Goal: Use online tool/utility: Utilize a website feature to perform a specific function

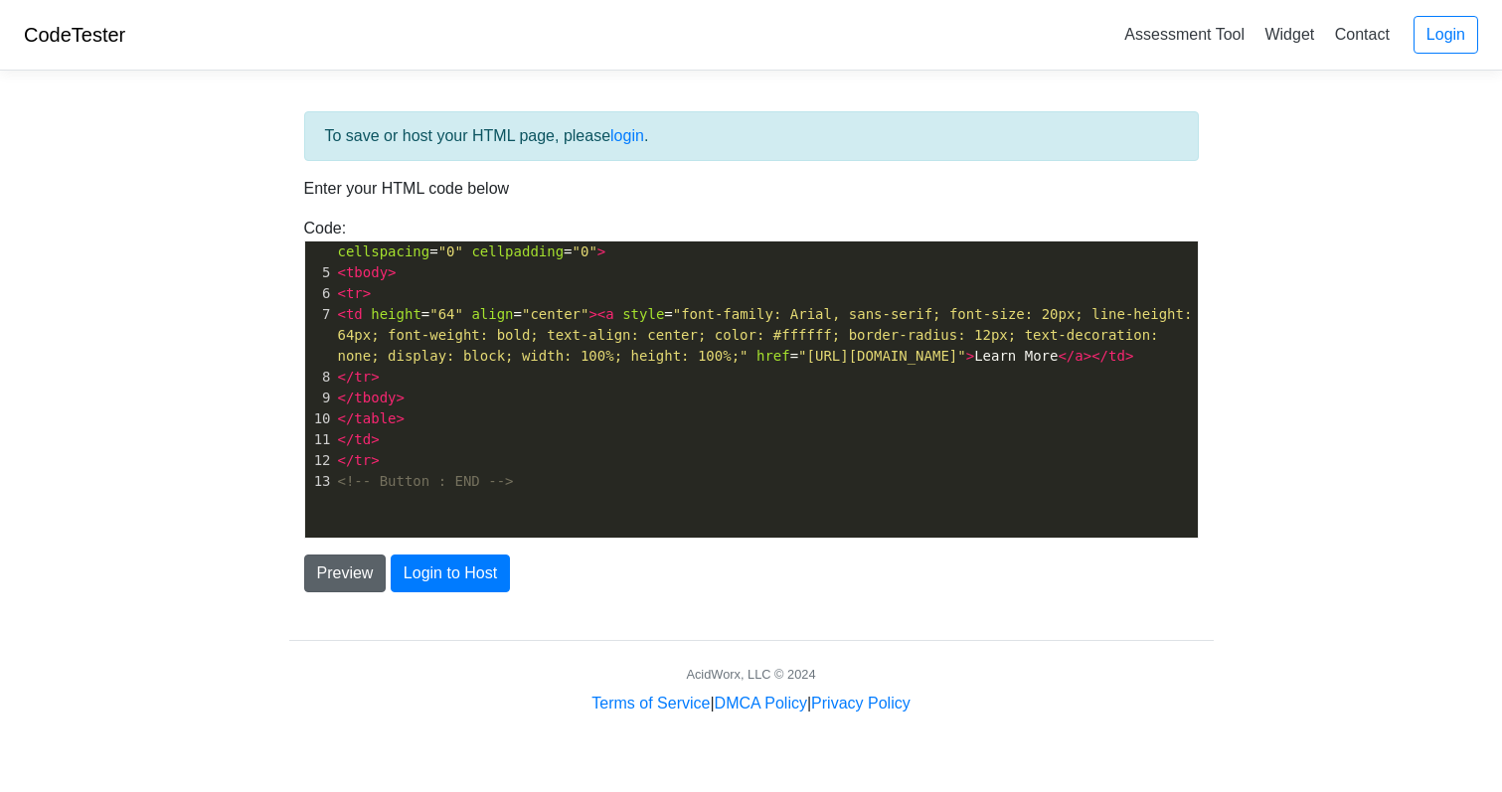
click at [325, 595] on div "To save or host your HTML page, please login . Enter your HTML code below Code:…" at bounding box center [751, 400] width 954 height 629
click at [332, 570] on button "Preview" at bounding box center [345, 574] width 83 height 38
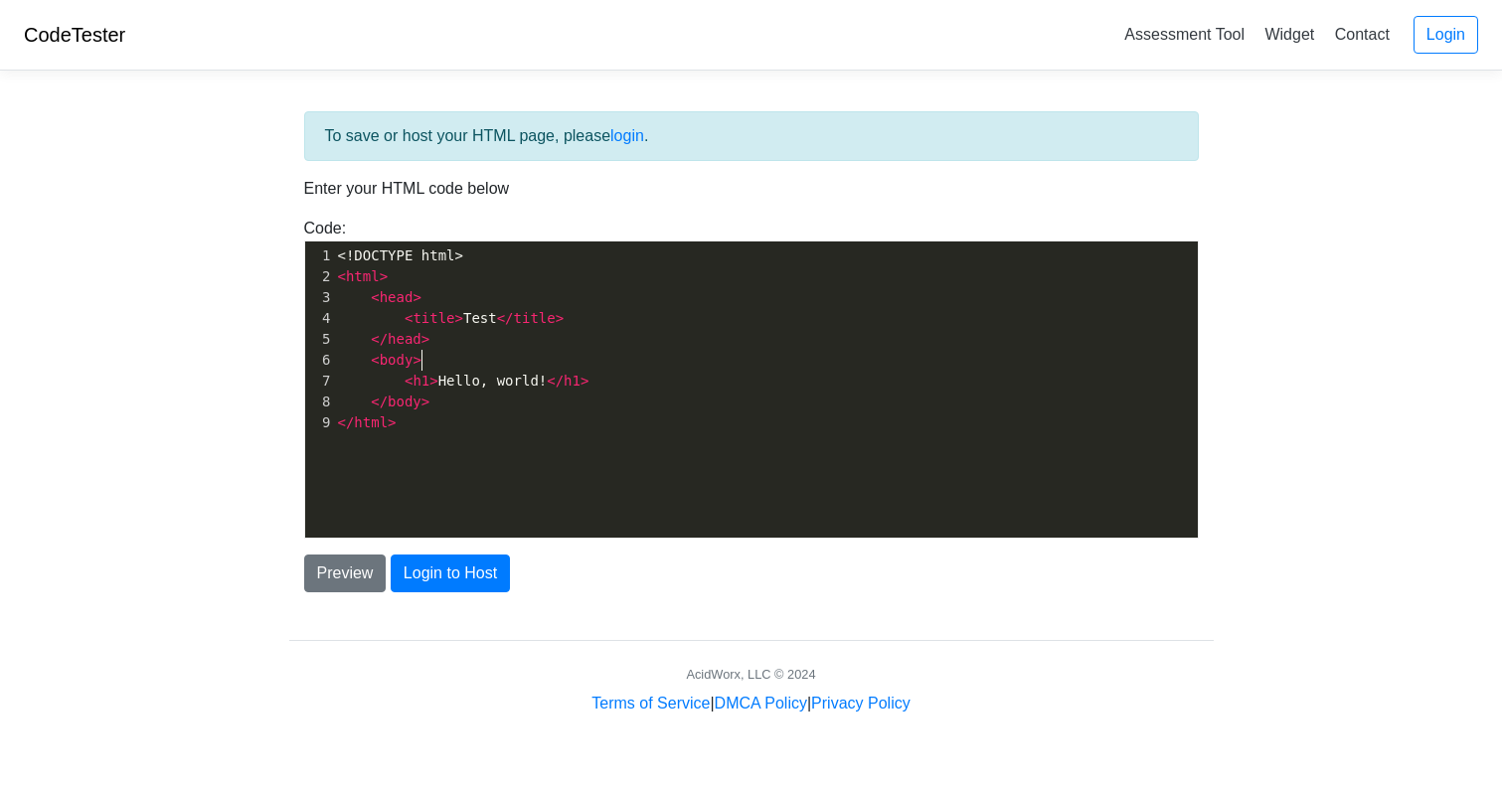
drag, startPoint x: 509, startPoint y: 352, endPoint x: 424, endPoint y: 522, distance: 189.8
click at [509, 355] on pre "< body >" at bounding box center [766, 360] width 864 height 21
click at [336, 586] on button "Preview" at bounding box center [345, 574] width 83 height 38
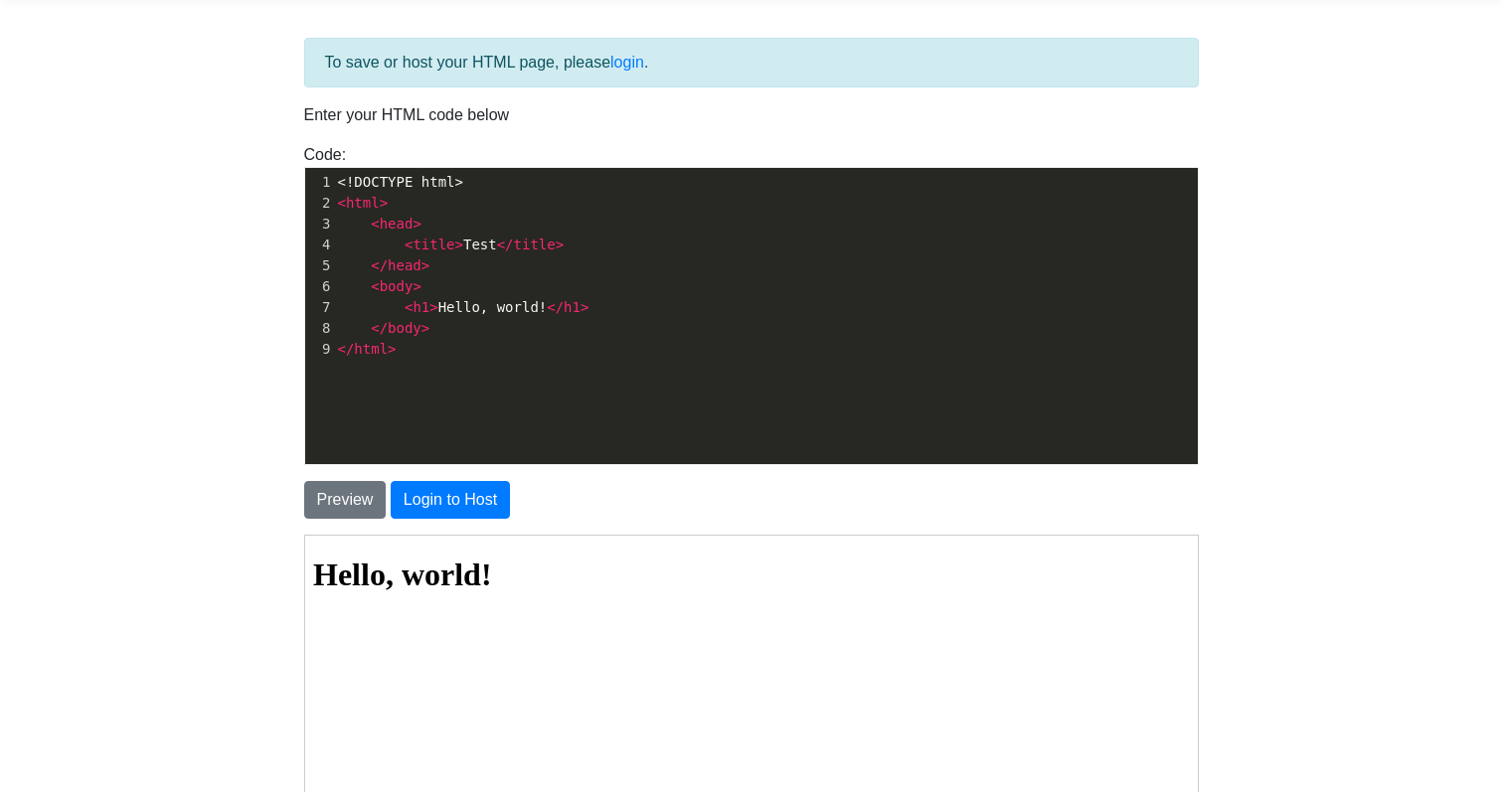
scroll to position [81, 0]
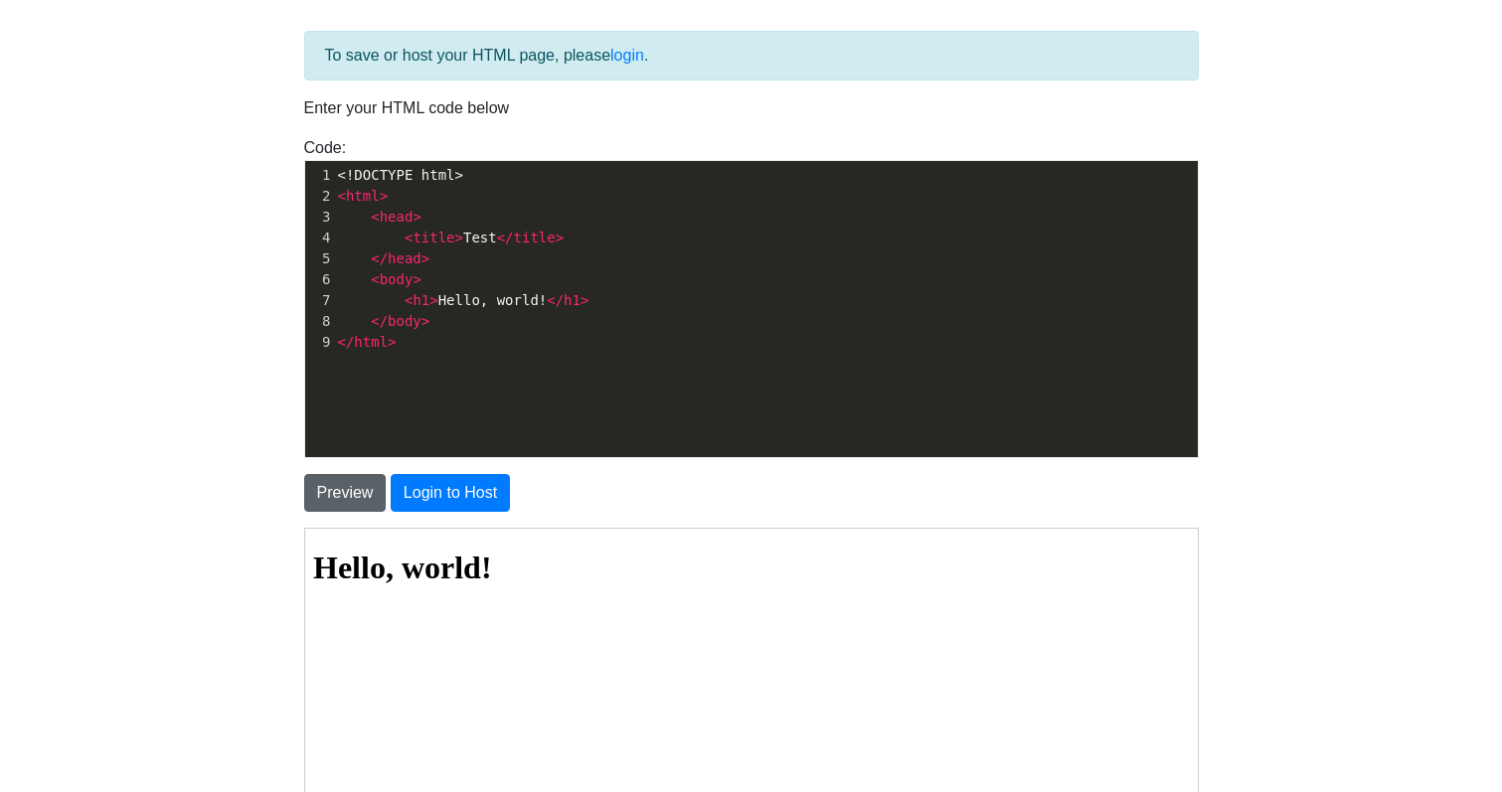
click at [368, 492] on button "Preview" at bounding box center [345, 493] width 83 height 38
click at [525, 294] on span "< h1 > Hello, world! </ h1 >" at bounding box center [463, 300] width 251 height 16
type textarea "<!DOCTYPE html> <html> <head> <title>Test</title> </head> <body> <h1>Hello, wor…"
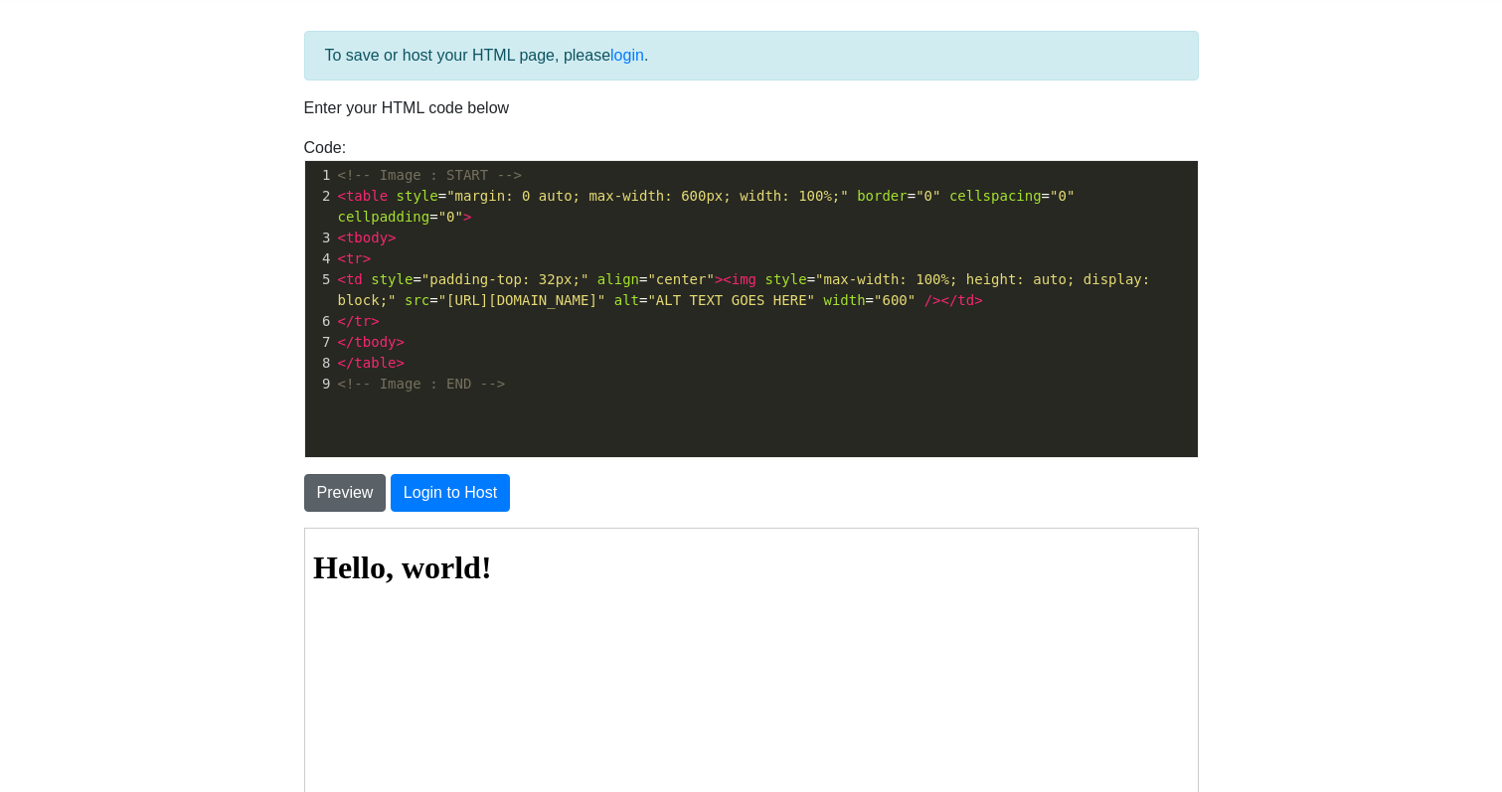
click at [332, 499] on button "Preview" at bounding box center [345, 493] width 83 height 38
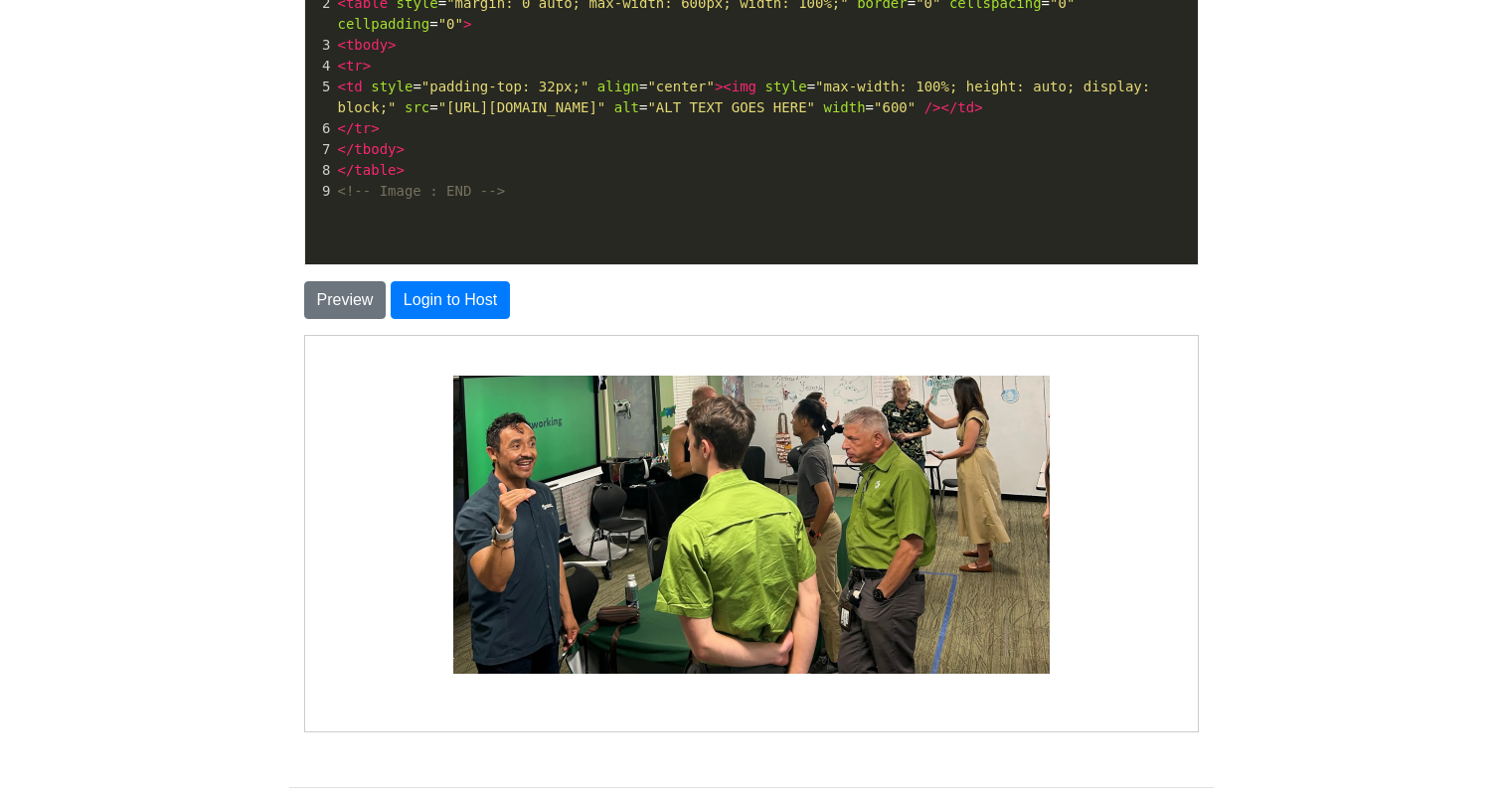
scroll to position [0, 0]
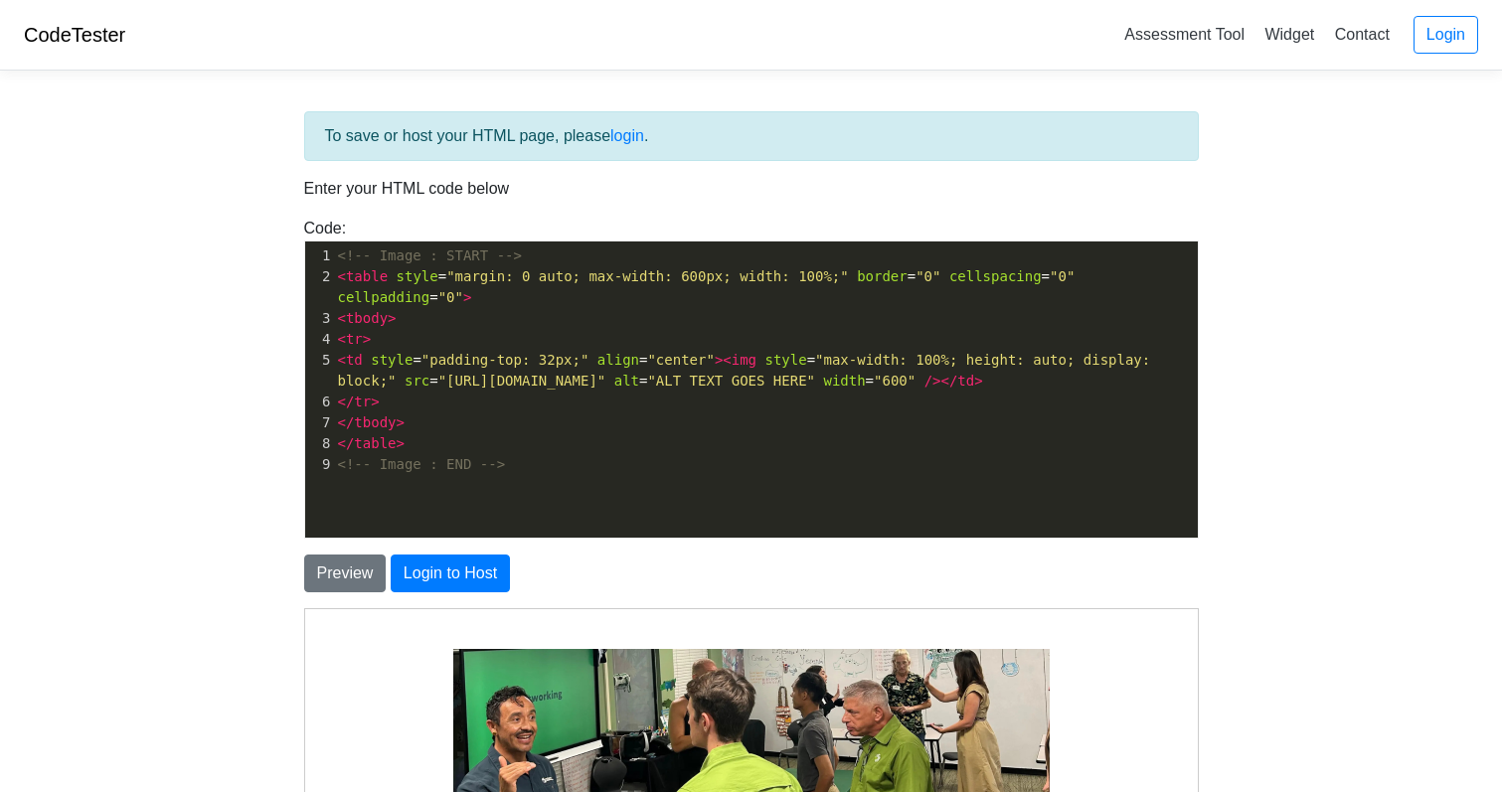
drag, startPoint x: 410, startPoint y: 204, endPoint x: 419, endPoint y: 350, distance: 146.5
click at [410, 201] on p "Enter your HTML code below" at bounding box center [751, 189] width 895 height 24
click at [421, 356] on span ""padding-top: 32px;"" at bounding box center [505, 360] width 168 height 16
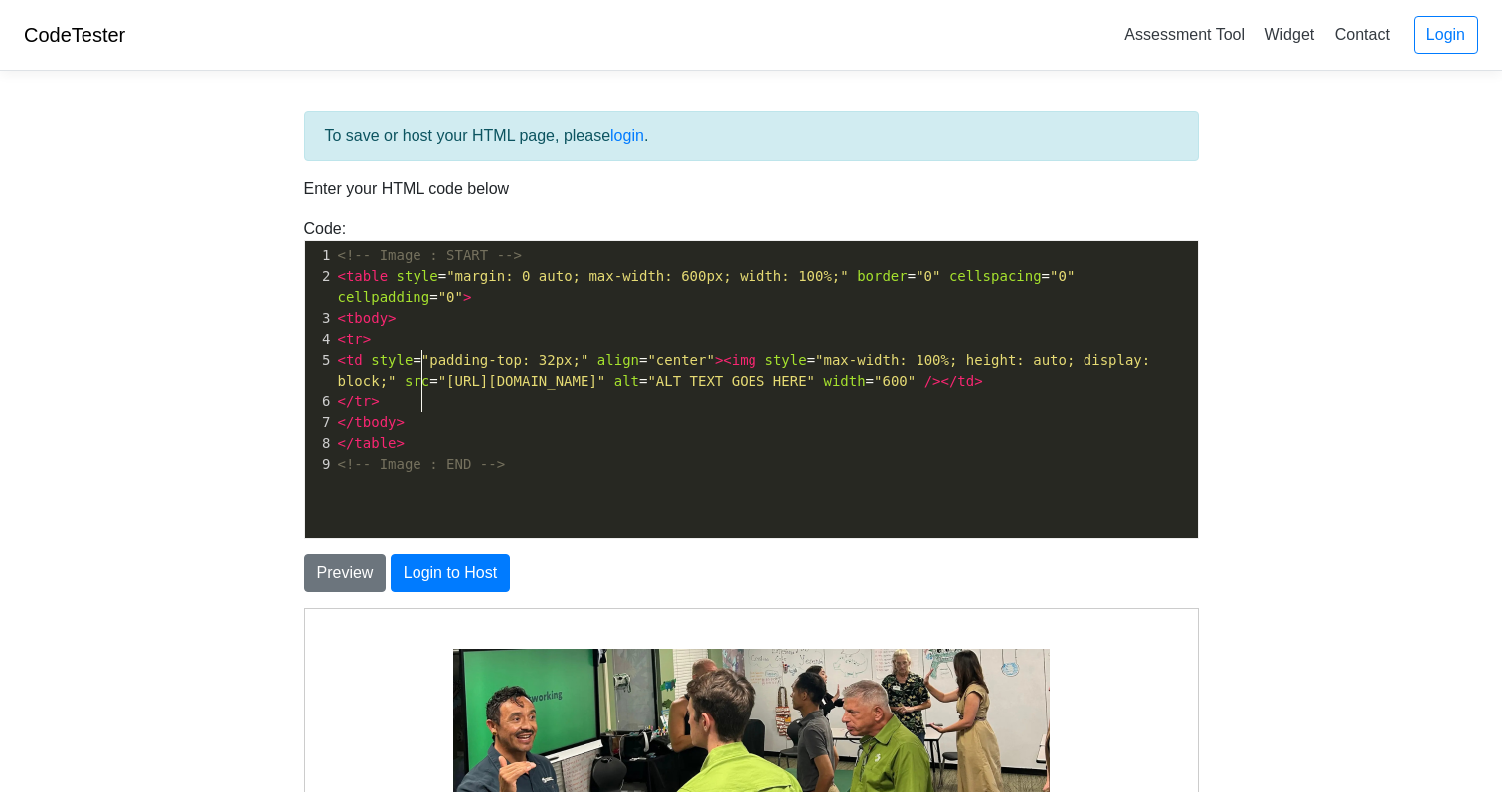
type textarea "<!-- Image : START --> <table style="margin: 0 auto; max-width: 600px; width: 1…"
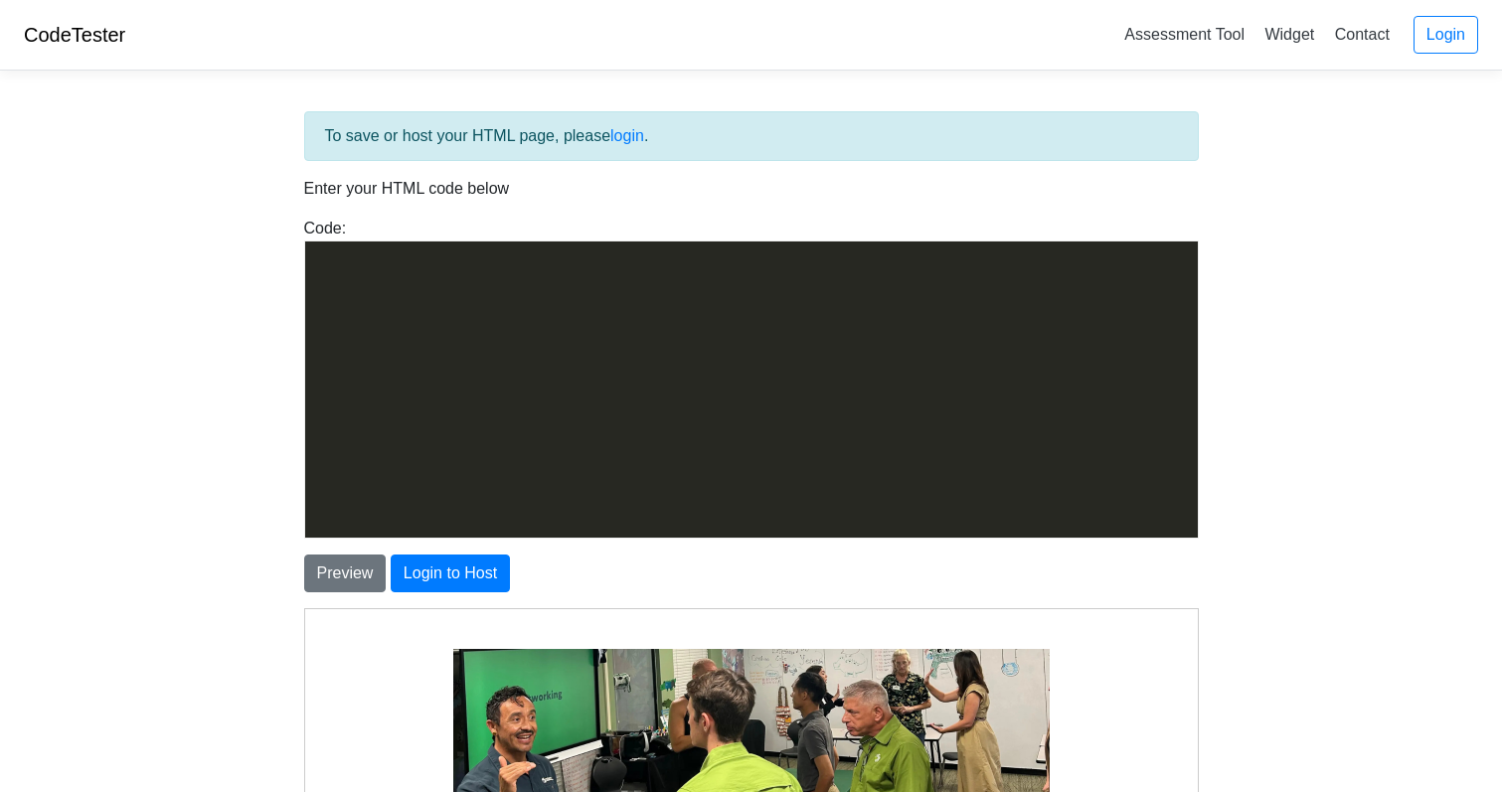
scroll to position [6684, 0]
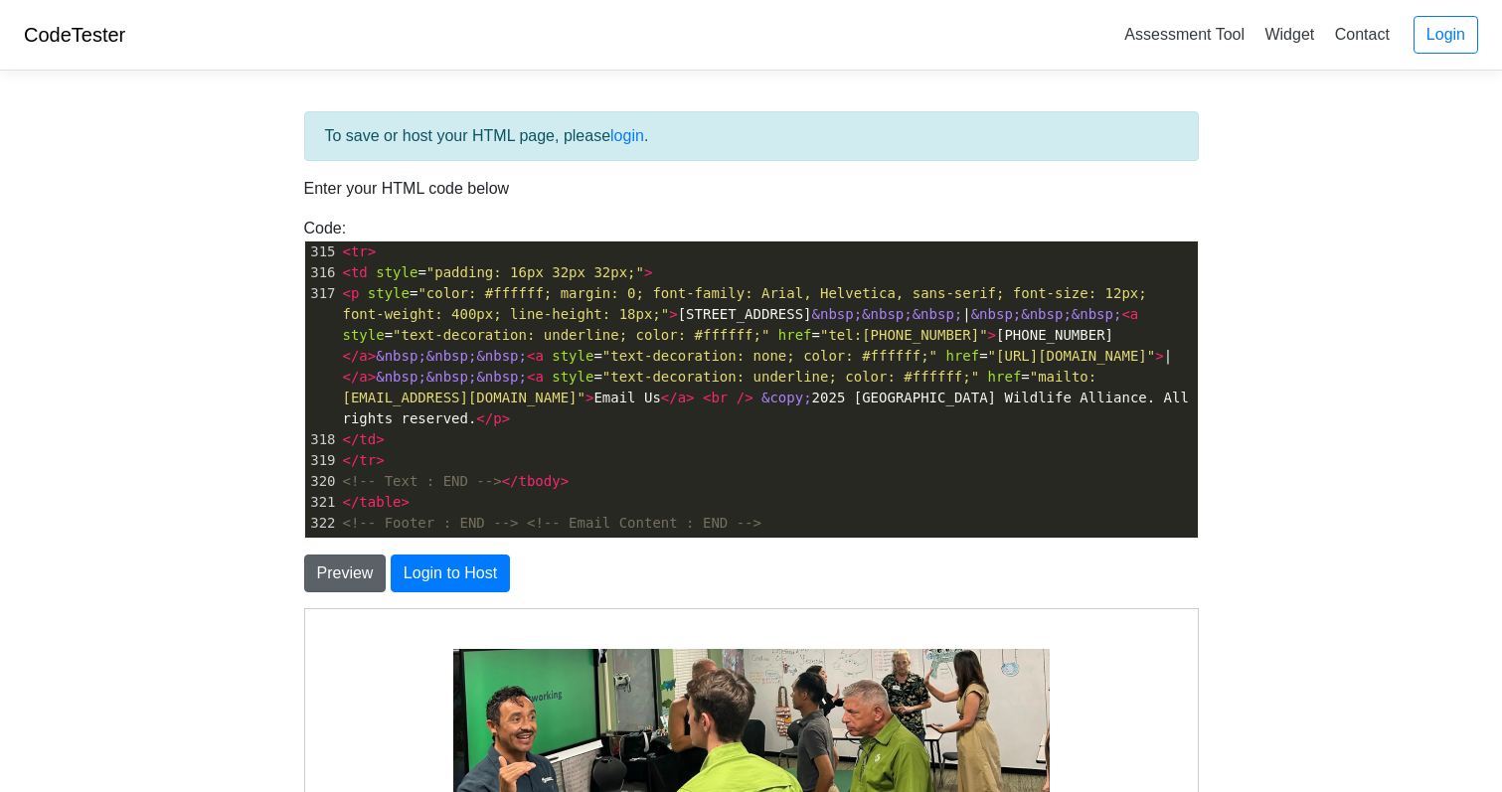
click at [355, 584] on button "Preview" at bounding box center [345, 574] width 83 height 38
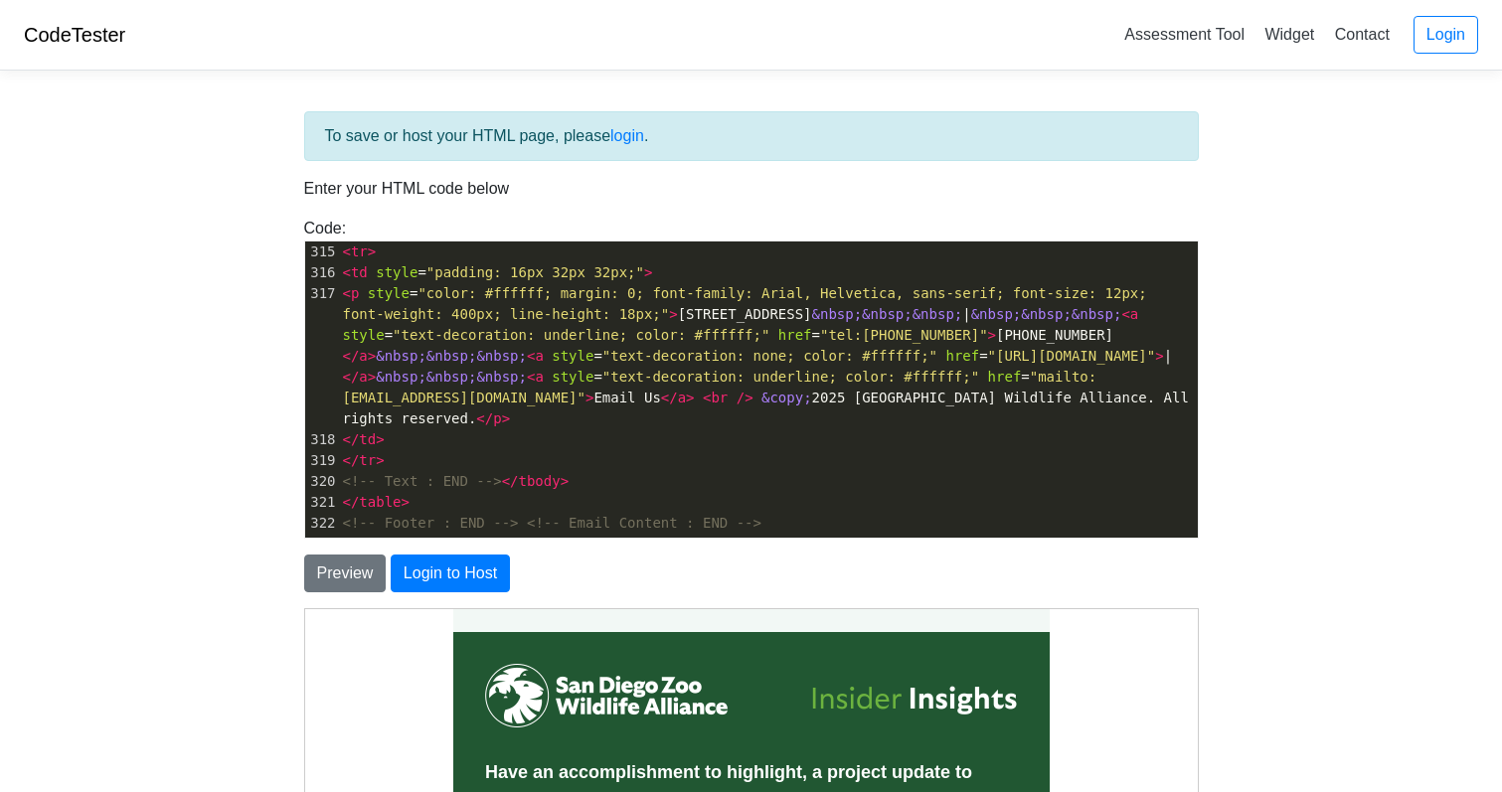
scroll to position [0, 0]
click at [167, 99] on body "CodeTester Assessment Tool Widget Contact Login To save or host your HTML page,…" at bounding box center [751, 568] width 1502 height 1136
click at [89, 37] on link "CodeTester" at bounding box center [74, 35] width 101 height 22
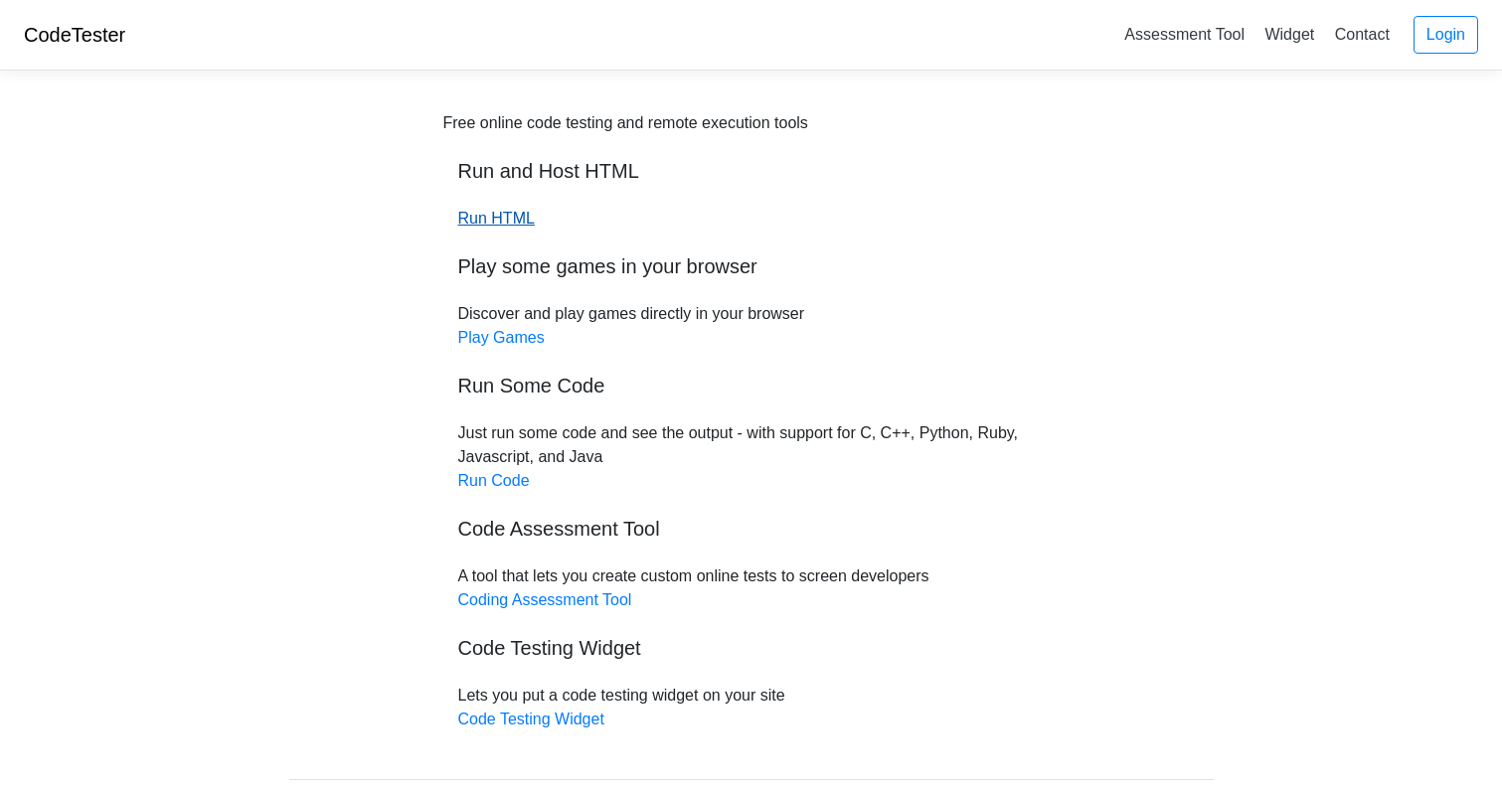
click at [493, 216] on link "Run HTML" at bounding box center [496, 218] width 77 height 17
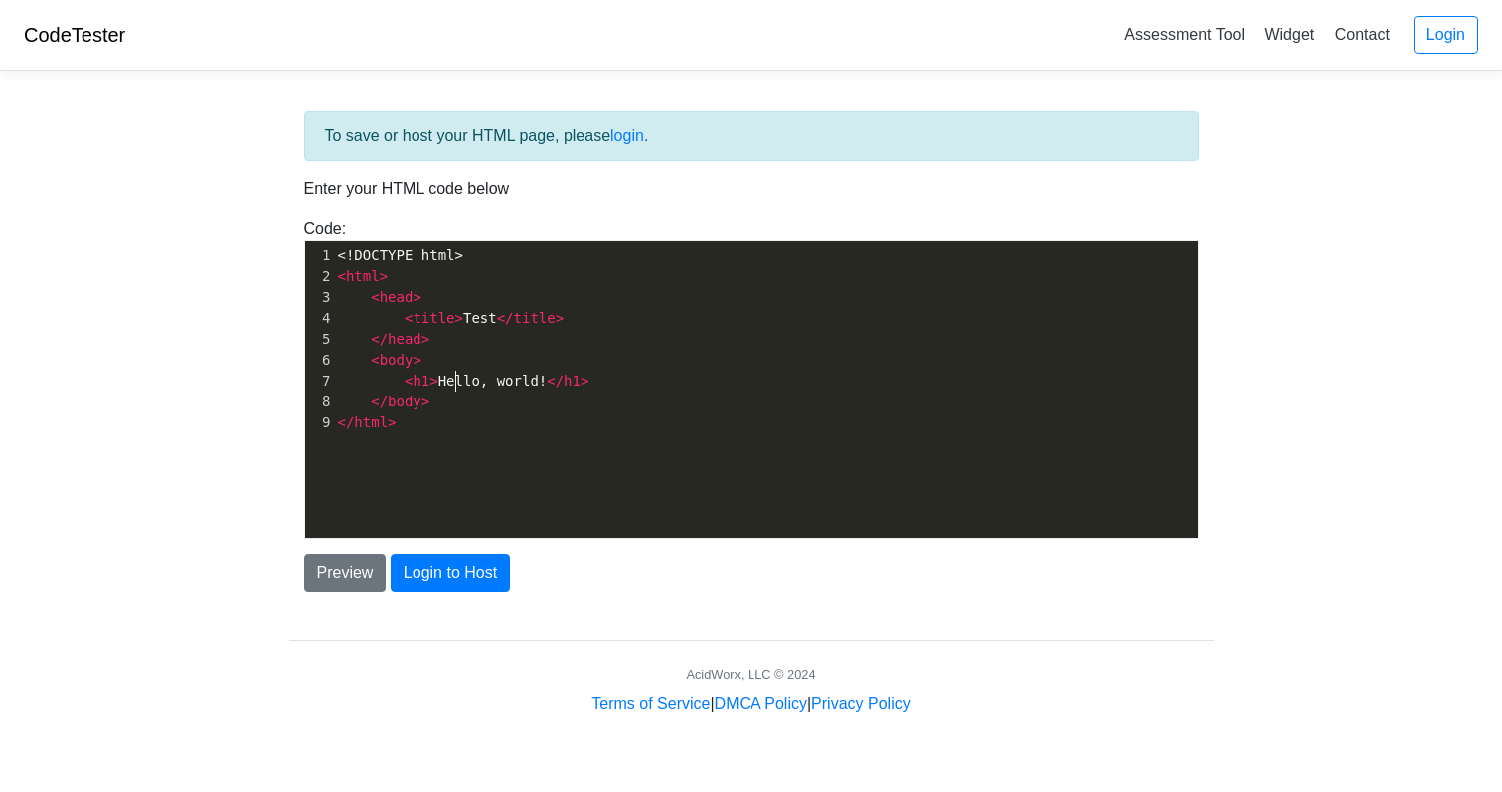
click at [454, 388] on span "< h1 > Hello, world! </ h1 >" at bounding box center [463, 381] width 251 height 16
type textarea "<!DOCTYPE html> <html> <head> <title>Test</title> </head> <body> <h1>Hello, wor…"
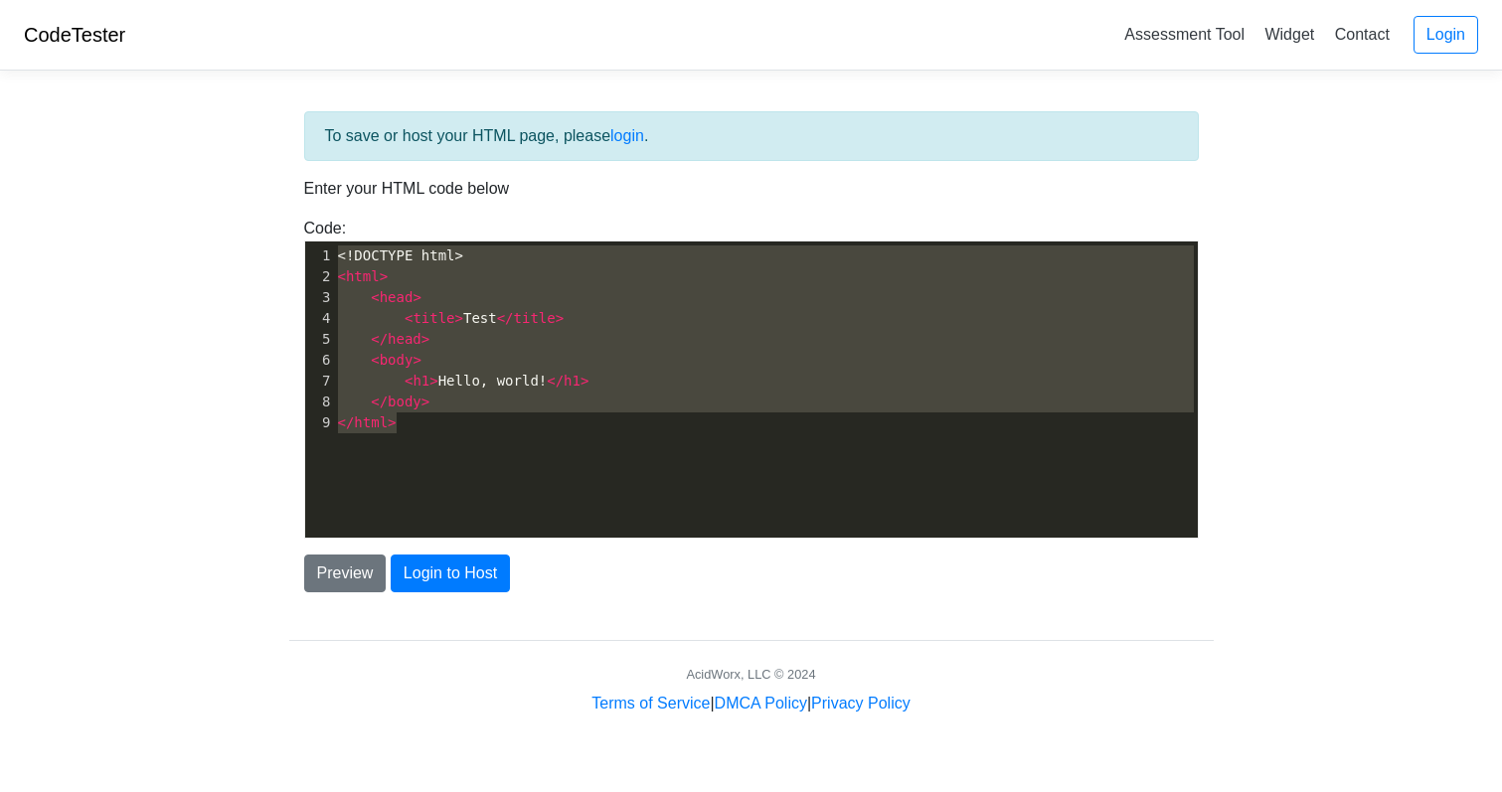
scroll to position [860, 0]
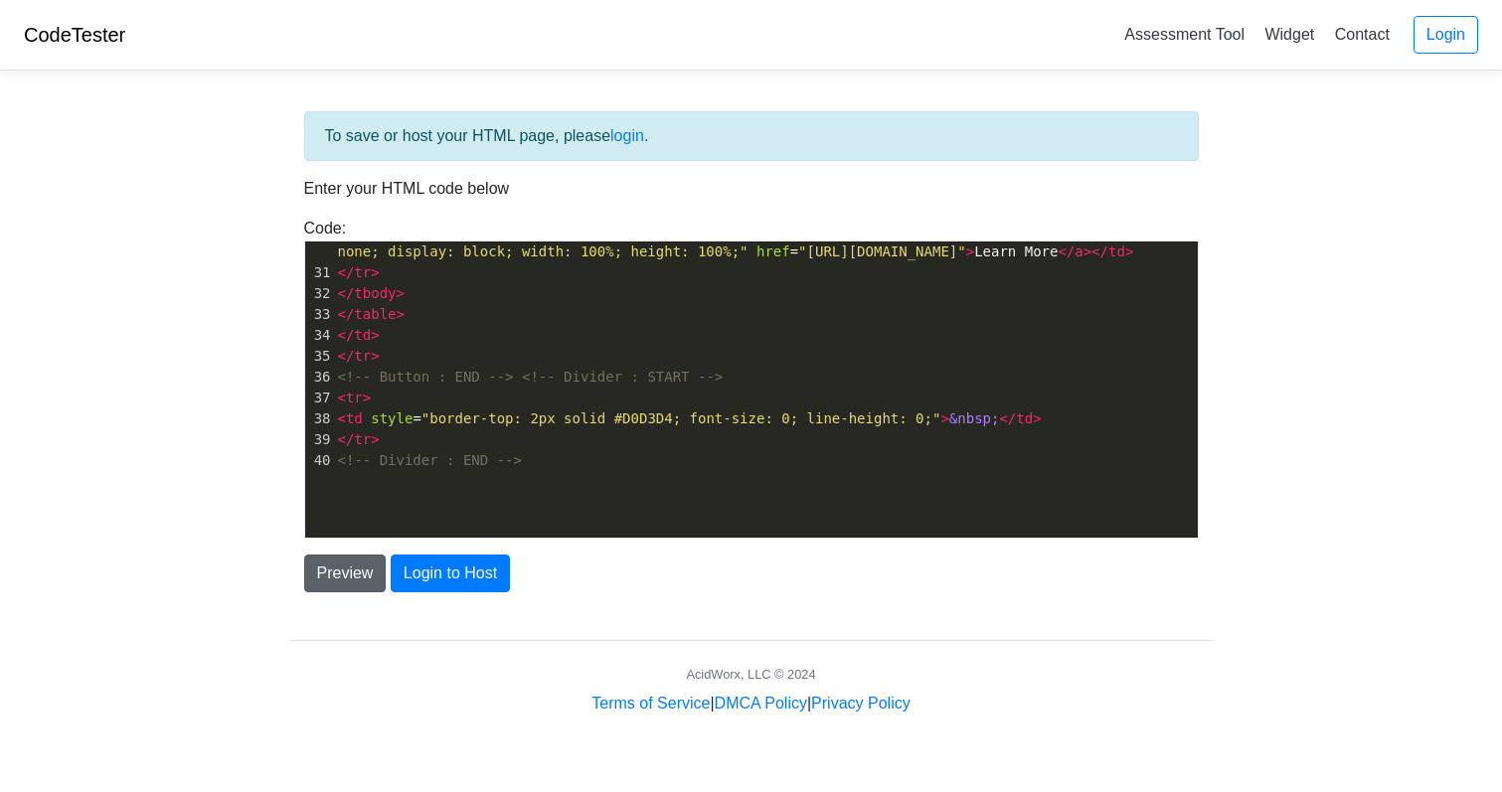
click at [337, 563] on button "Preview" at bounding box center [345, 574] width 83 height 38
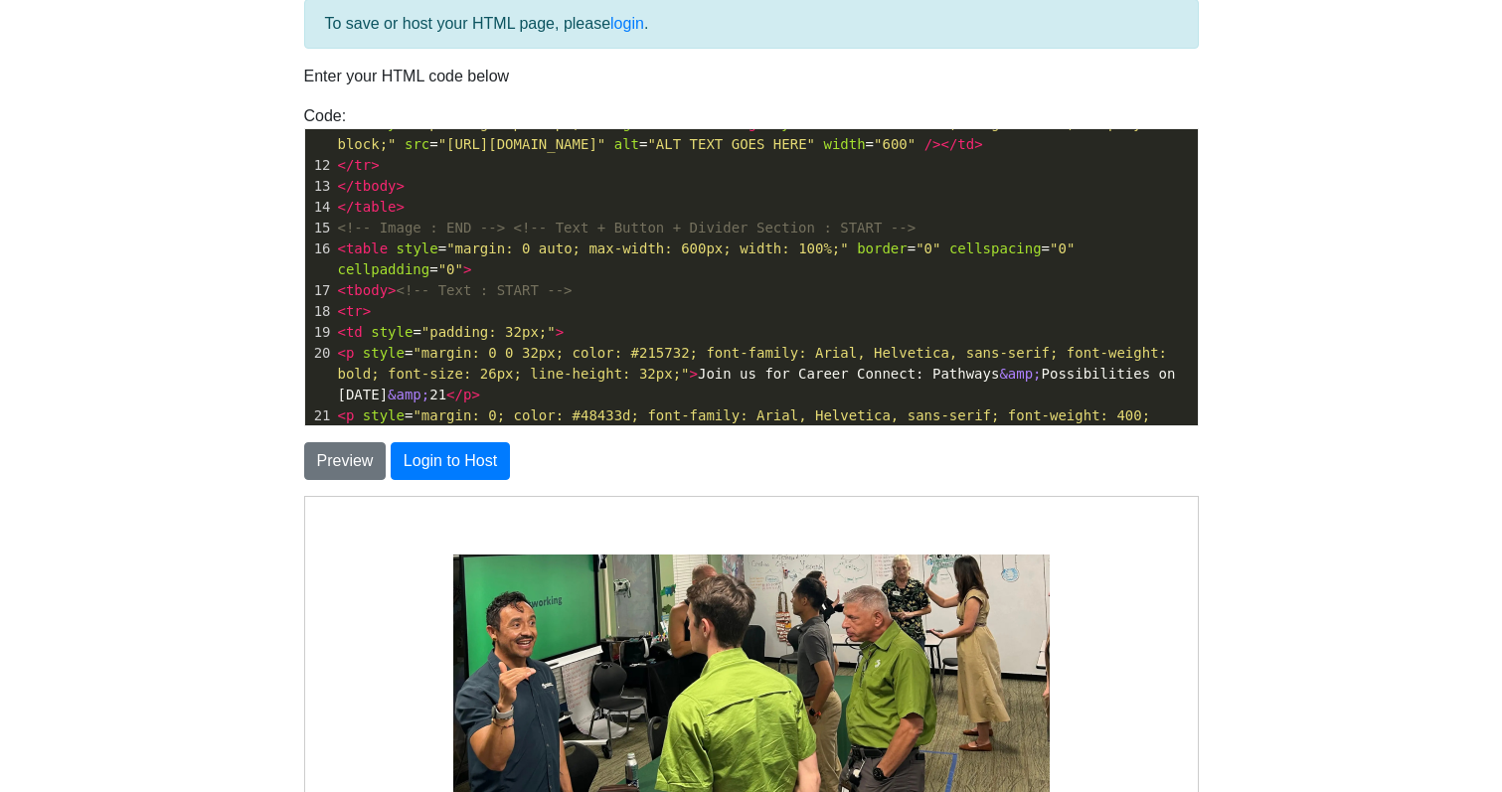
scroll to position [0, 0]
click at [529, 382] on span ""margin: 0 0 32px; color: #215732; font-family: Arial, Helvetica, sans-serif; f…" at bounding box center [757, 363] width 838 height 37
type textarea "<!-- Divider : START --> <tr> <td style="border-top: 2px solid #D0D3D4; font-si…"
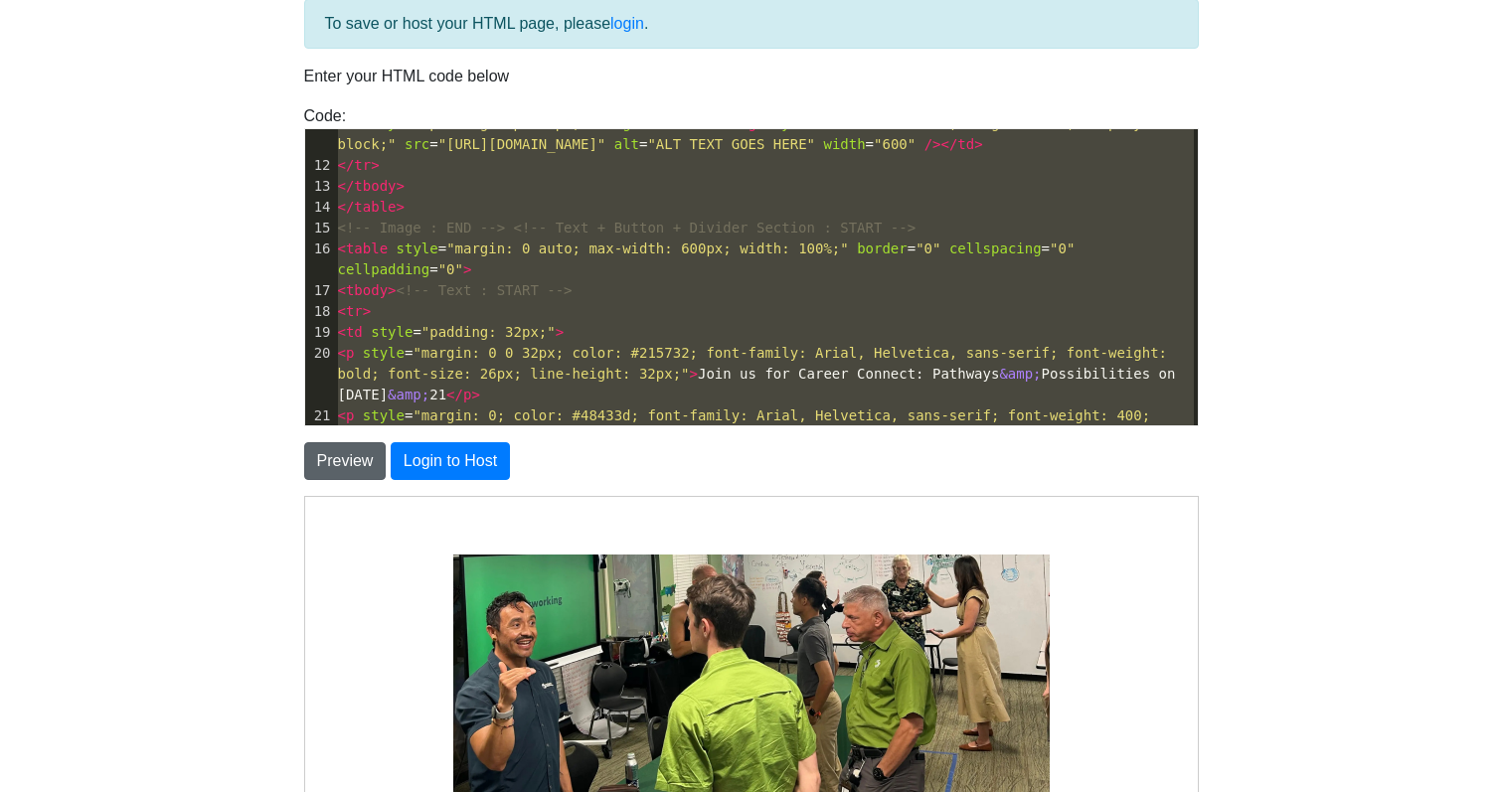
scroll to position [7498, 0]
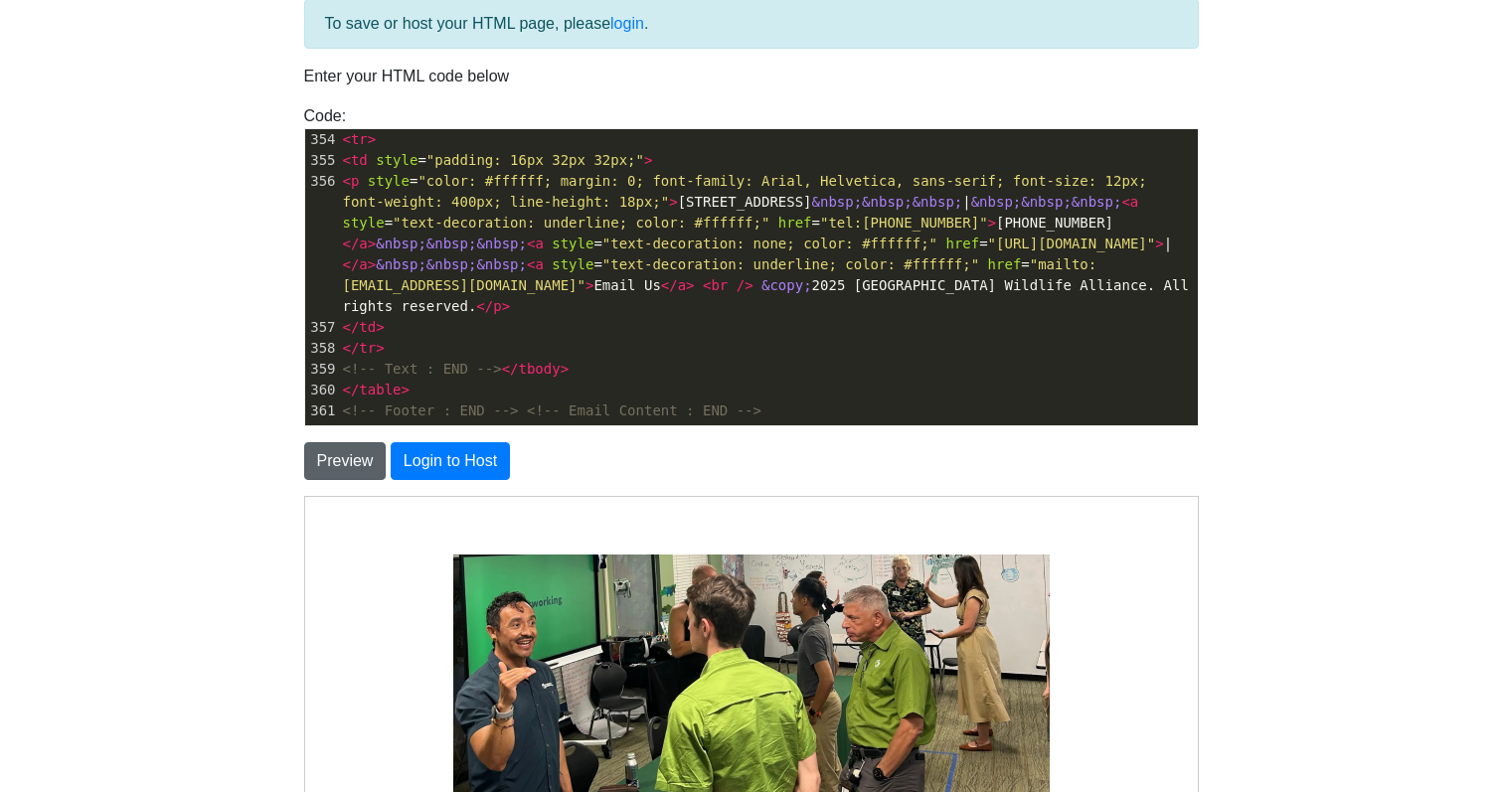
click at [353, 451] on button "Preview" at bounding box center [345, 461] width 83 height 38
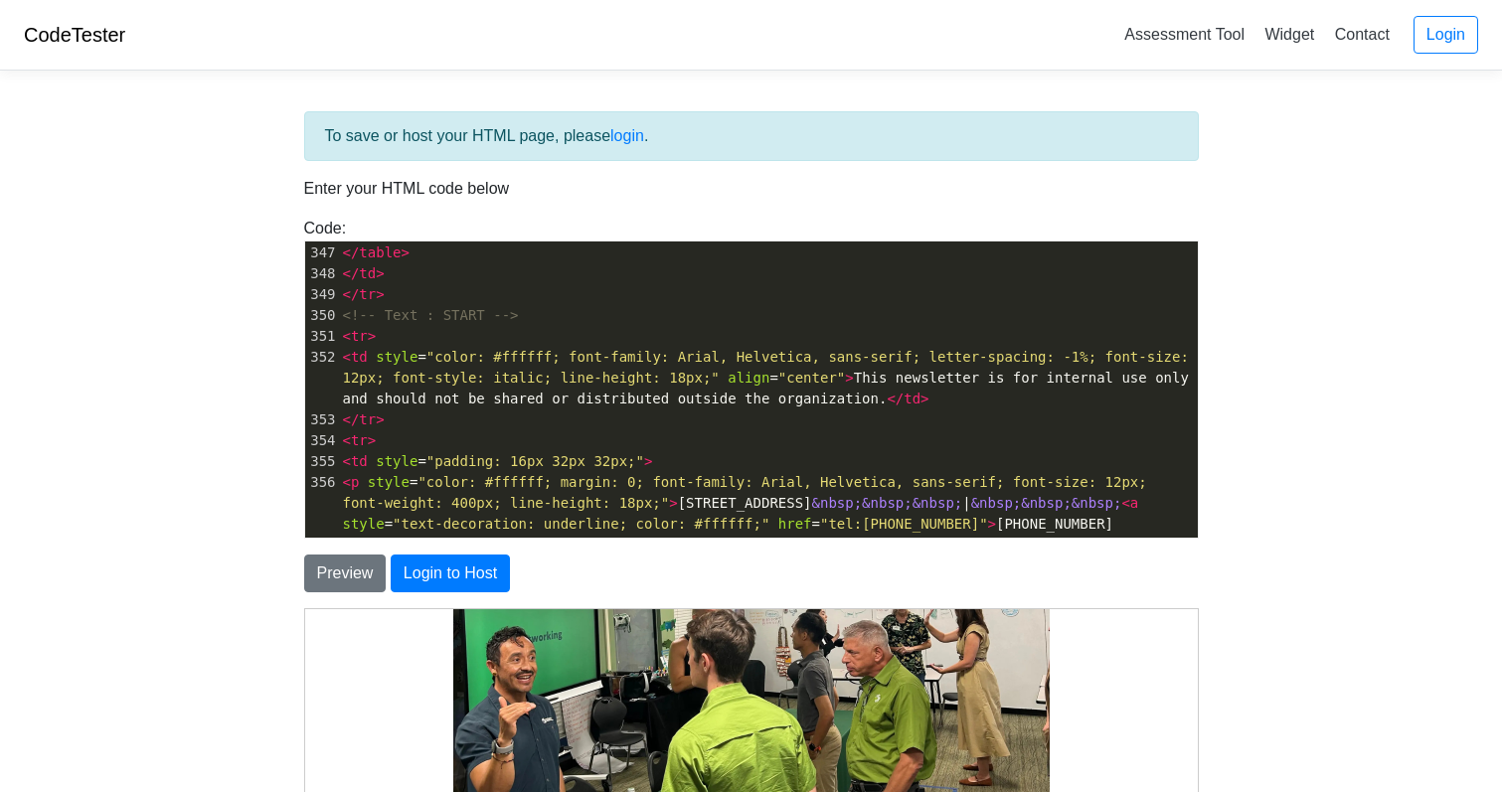
scroll to position [7321, 0]
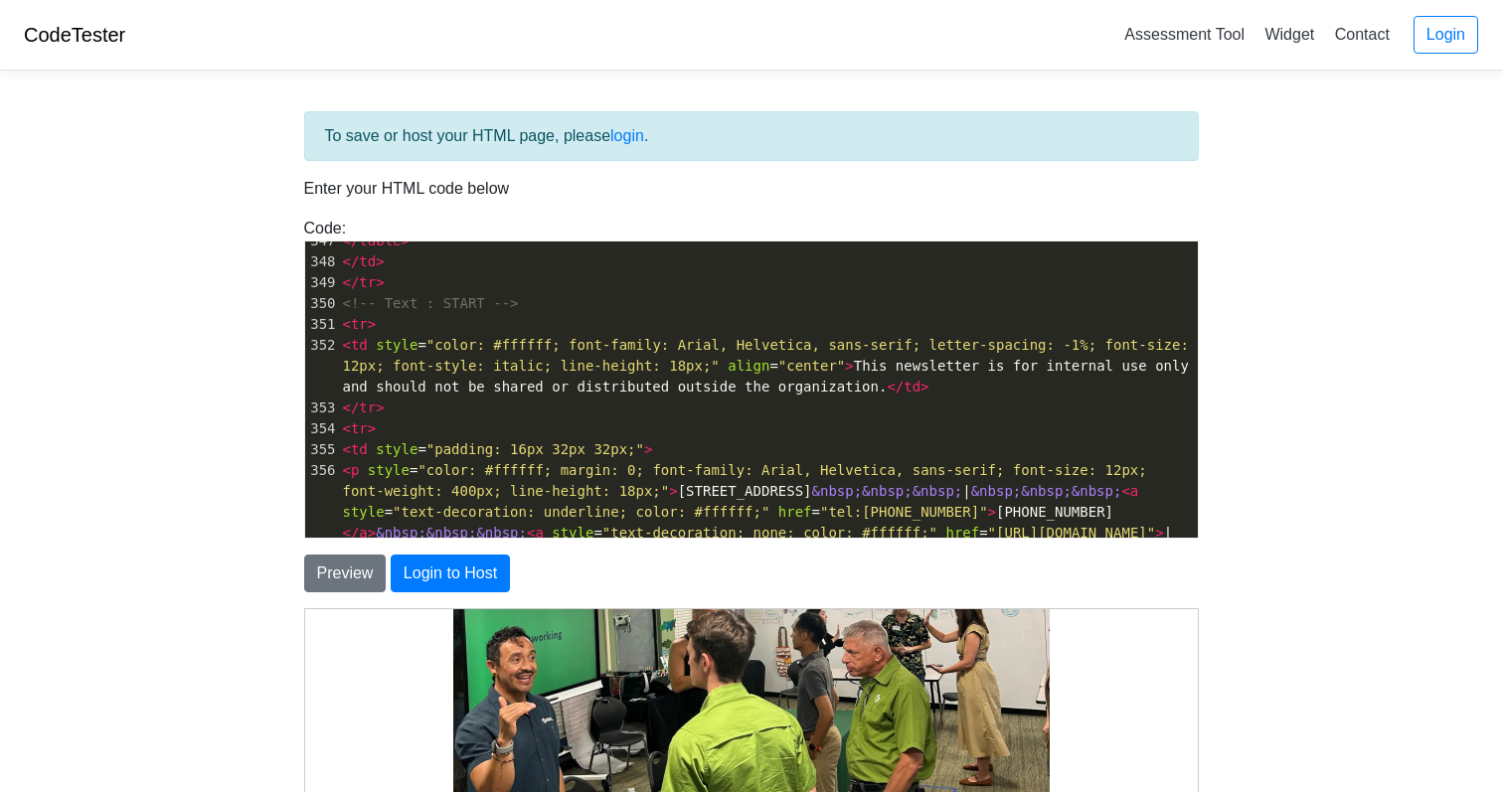
drag, startPoint x: 922, startPoint y: 139, endPoint x: 525, endPoint y: 160, distance: 398.1
click at [913, 140] on div "To save or host your HTML page, please login ." at bounding box center [751, 136] width 895 height 50
